Goal: Find specific page/section: Find specific page/section

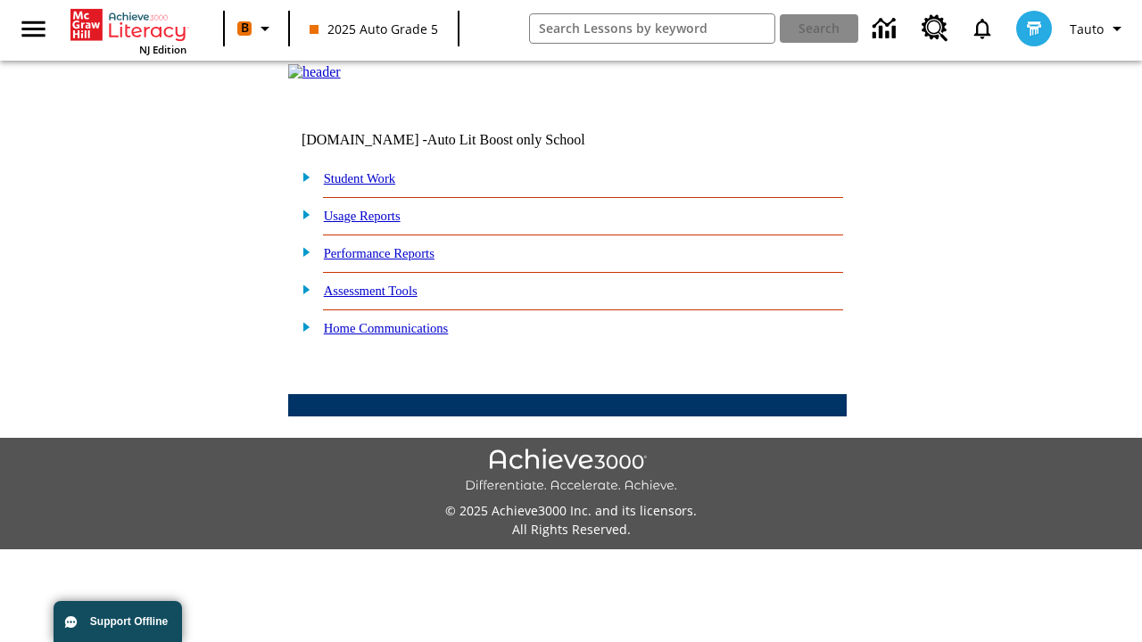
click at [370, 186] on link "Student Work" at bounding box center [359, 178] width 71 height 14
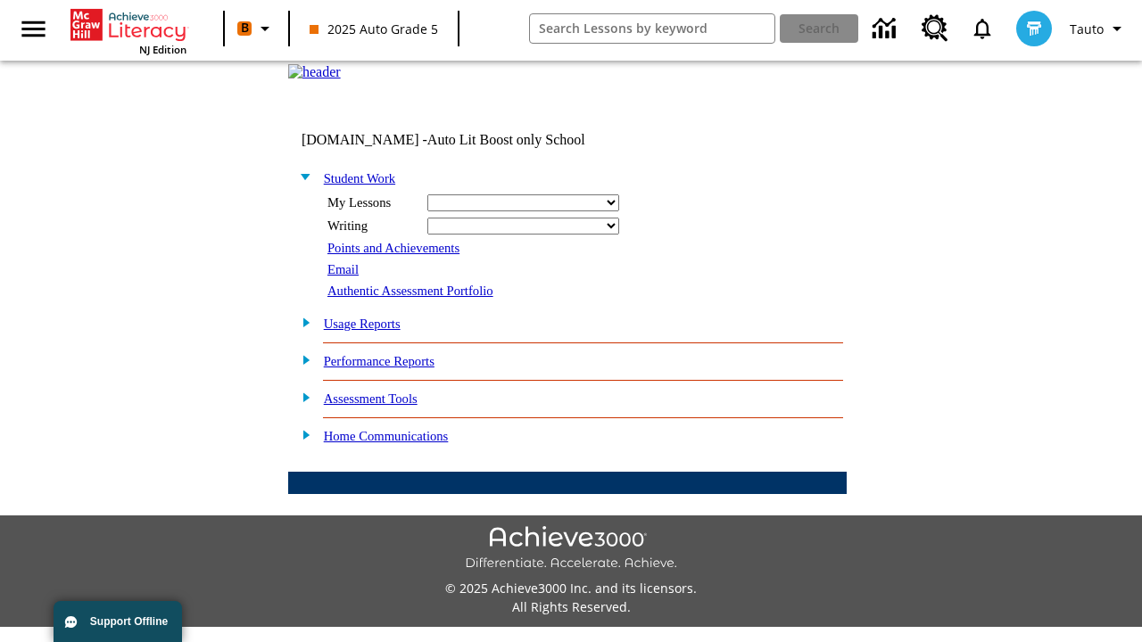
select select "/options/reports/?report_id=24&atype=14&section=2"
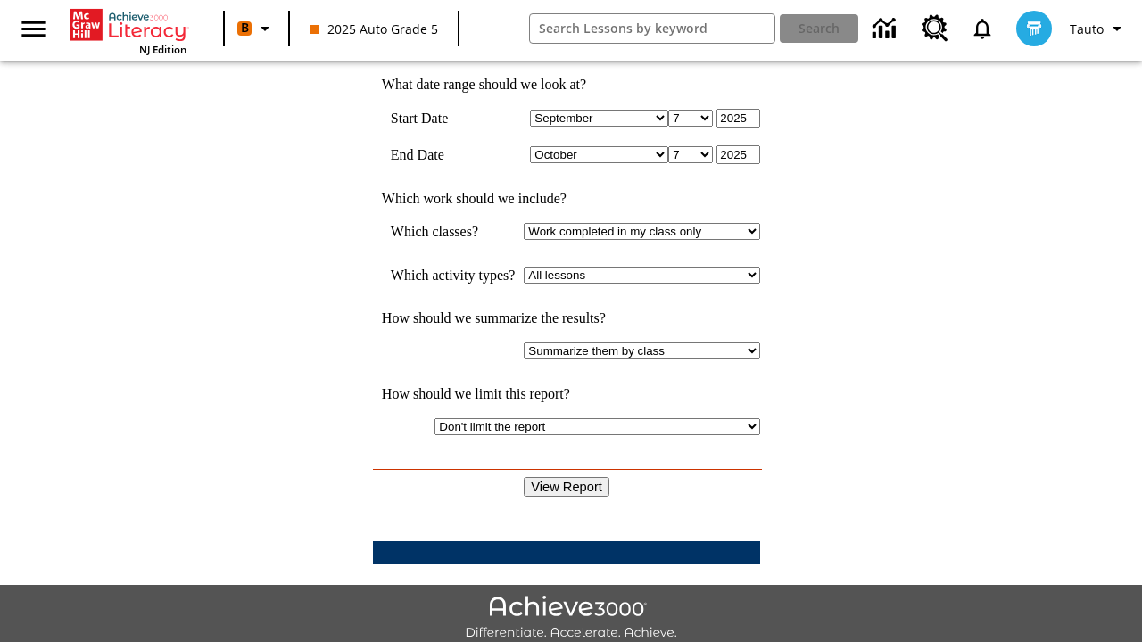
scroll to position [466, 0]
